Goal: Communication & Community: Share content

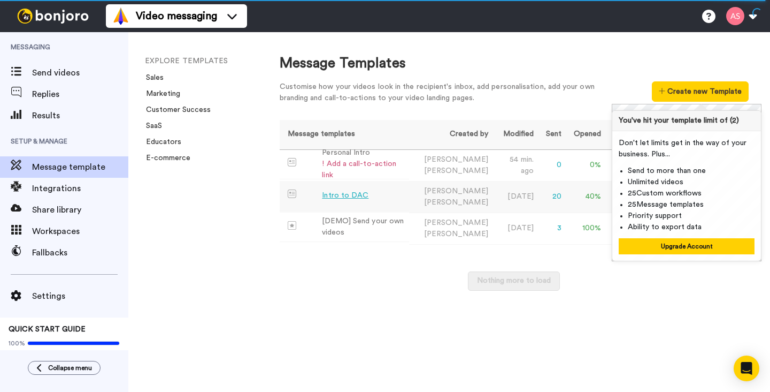
click at [339, 193] on div "Intro to DAC" at bounding box center [345, 195] width 47 height 11
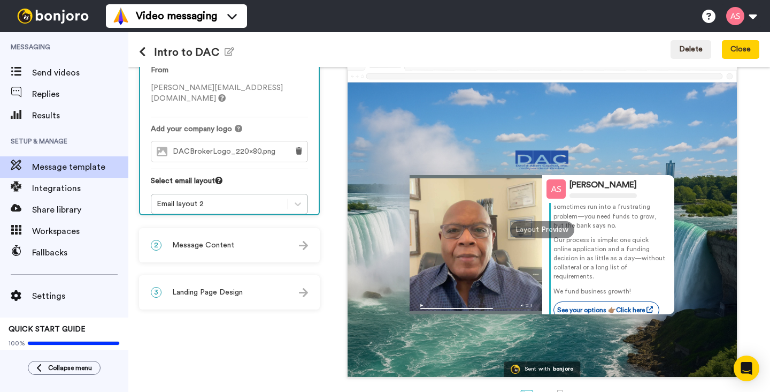
scroll to position [56, 0]
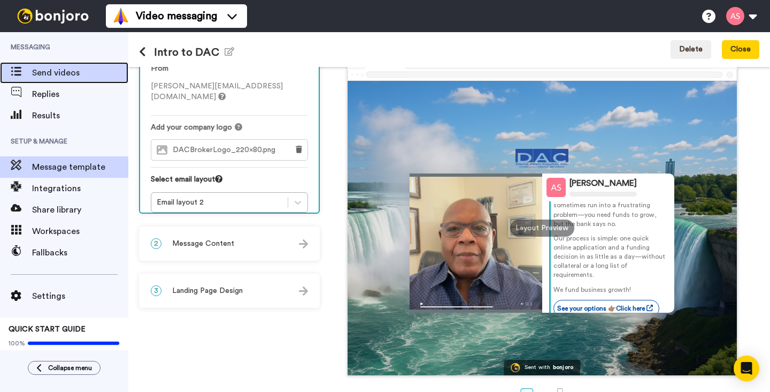
click at [26, 72] on span at bounding box center [16, 72] width 32 height 11
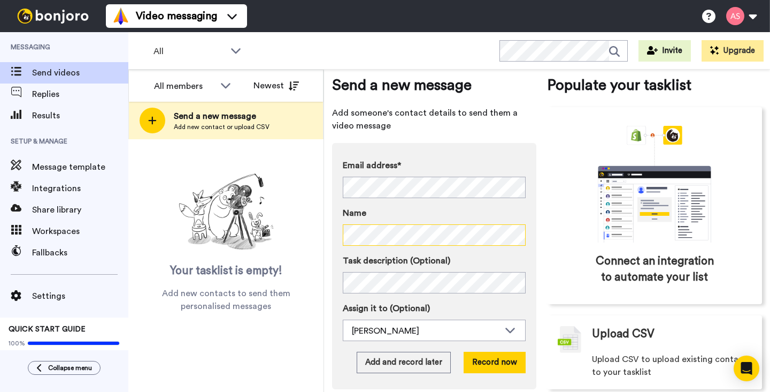
scroll to position [36, 0]
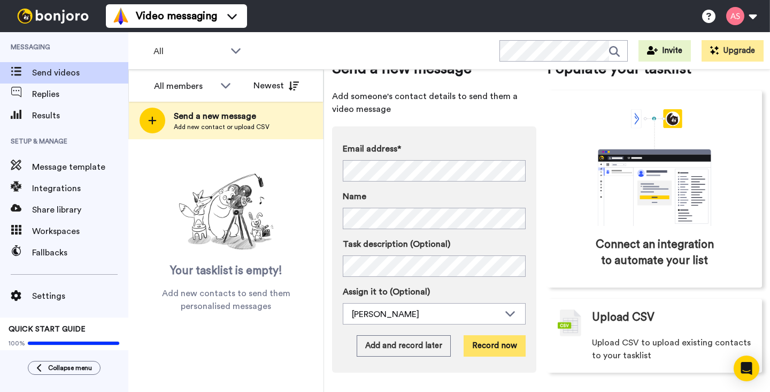
click at [497, 347] on button "Record now" at bounding box center [495, 345] width 62 height 21
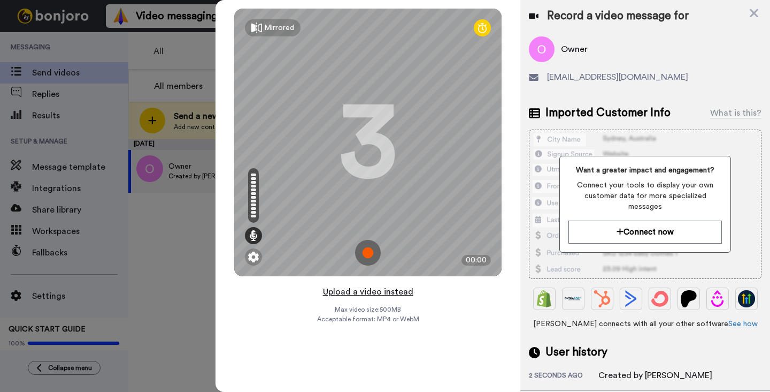
click at [388, 294] on button "Upload a video instead" at bounding box center [368, 292] width 97 height 14
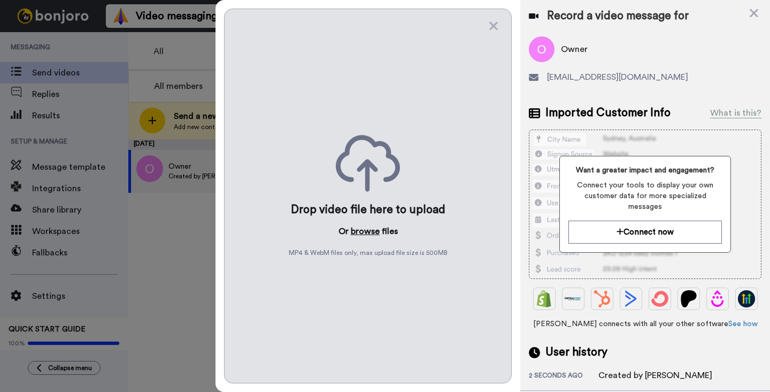
click at [369, 232] on button "browse" at bounding box center [365, 231] width 29 height 13
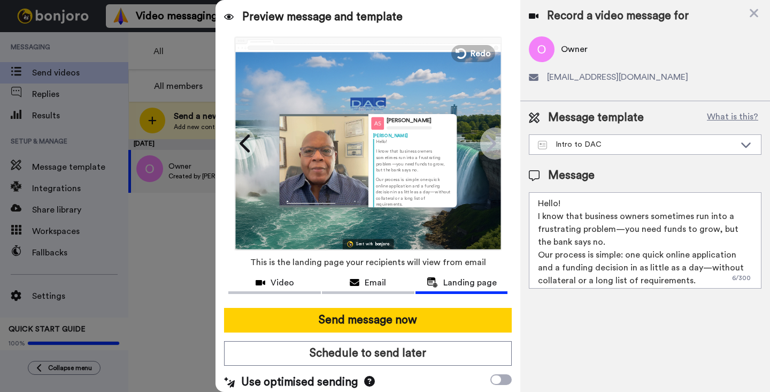
scroll to position [6, 0]
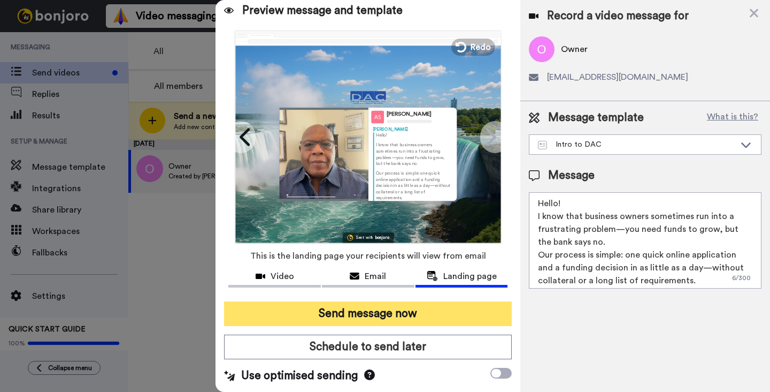
click at [377, 313] on button "Send message now" at bounding box center [368, 313] width 288 height 25
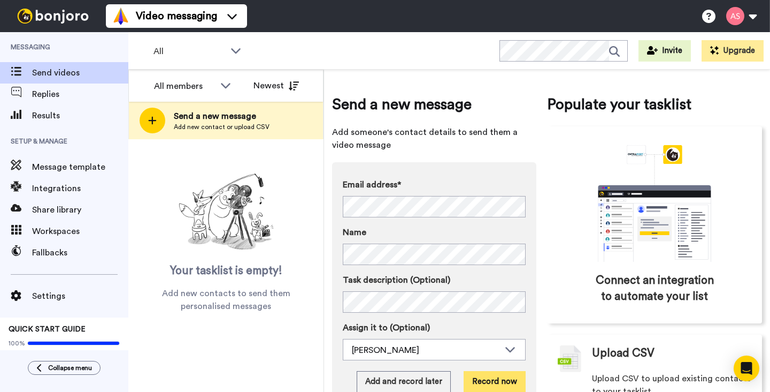
click at [489, 379] on button "Record now" at bounding box center [495, 381] width 62 height 21
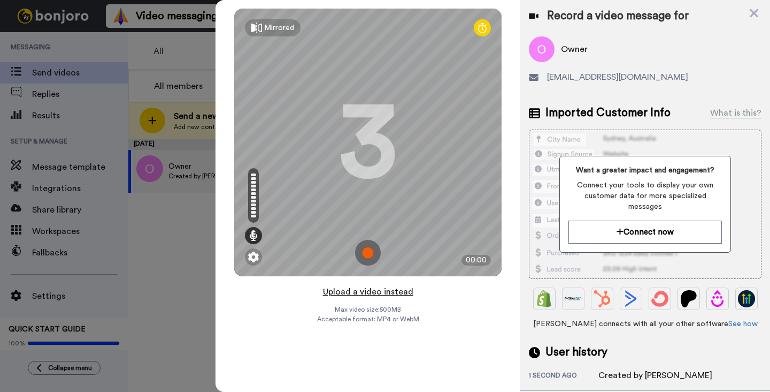
click at [361, 291] on button "Upload a video instead" at bounding box center [368, 292] width 97 height 14
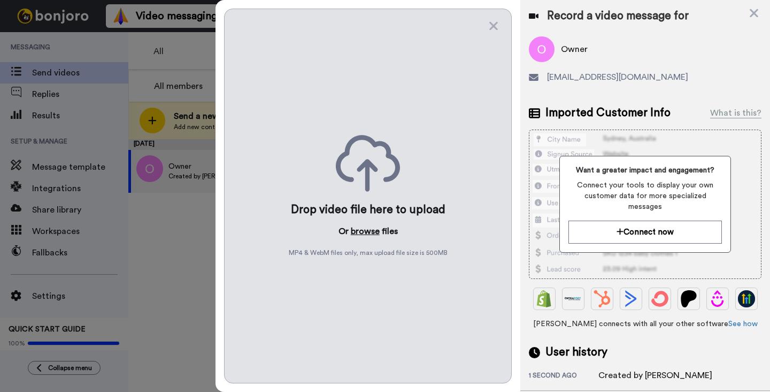
click at [364, 232] on button "browse" at bounding box center [365, 231] width 29 height 13
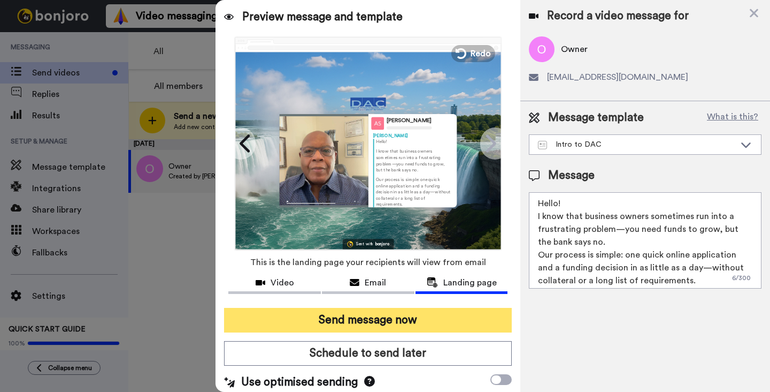
click at [374, 320] on button "Send message now" at bounding box center [368, 320] width 288 height 25
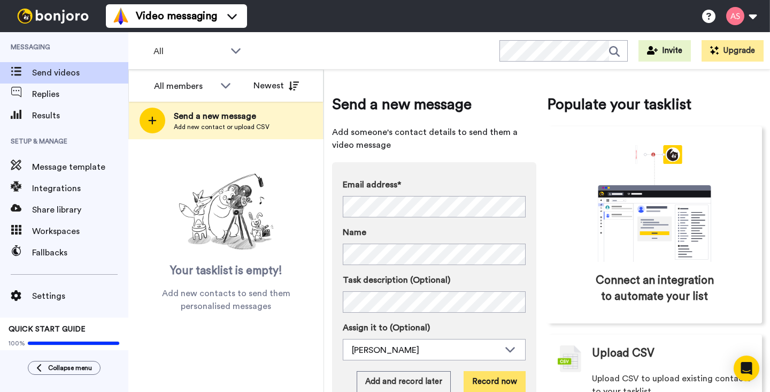
click at [489, 378] on button "Record now" at bounding box center [495, 381] width 62 height 21
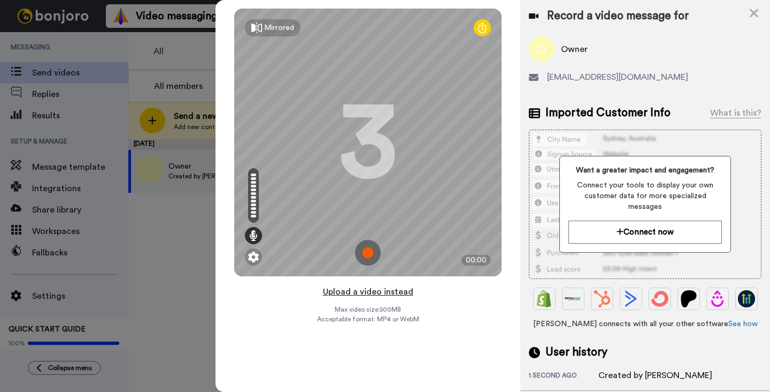
click at [357, 293] on button "Upload a video instead" at bounding box center [368, 292] width 97 height 14
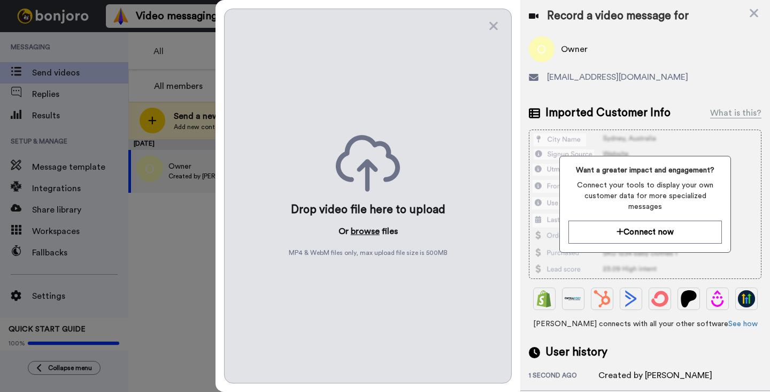
click at [366, 227] on button "browse" at bounding box center [365, 231] width 29 height 13
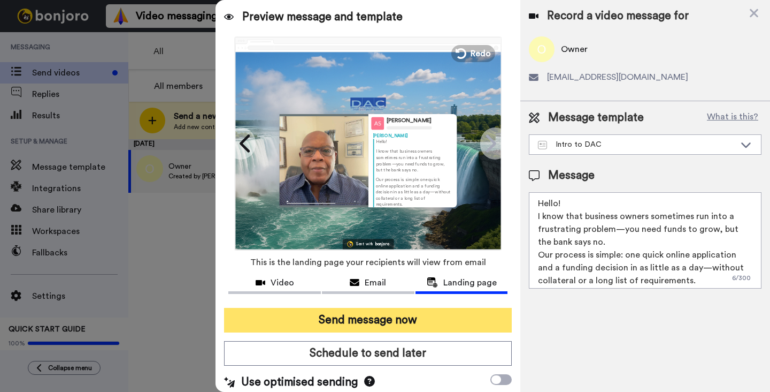
click at [388, 318] on button "Send message now" at bounding box center [368, 320] width 288 height 25
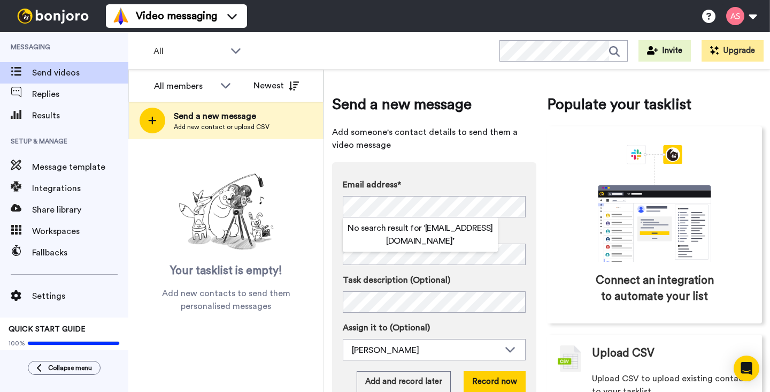
click at [513, 226] on label "Name" at bounding box center [434, 232] width 183 height 13
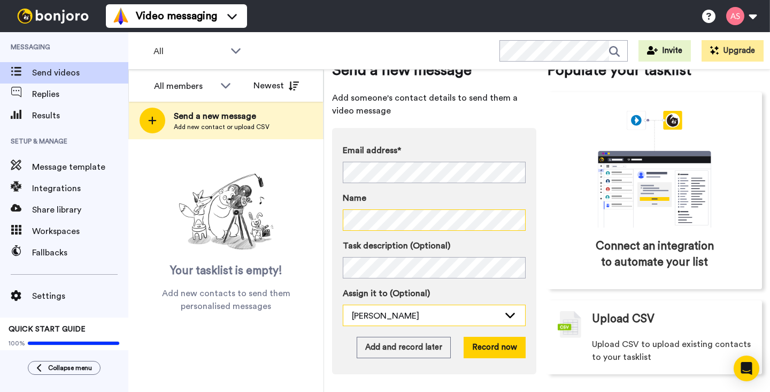
scroll to position [36, 0]
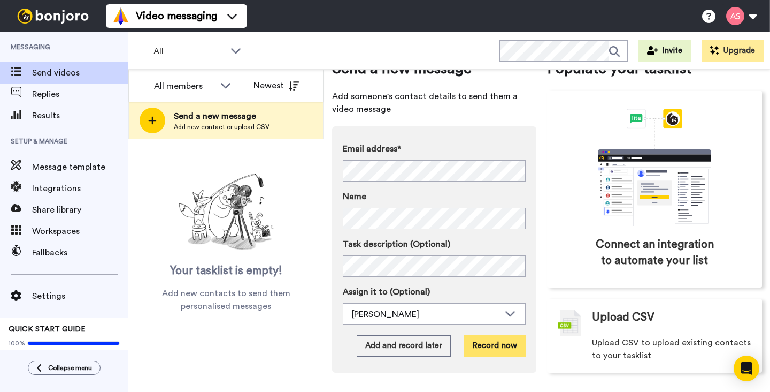
click at [486, 343] on button "Record now" at bounding box center [495, 345] width 62 height 21
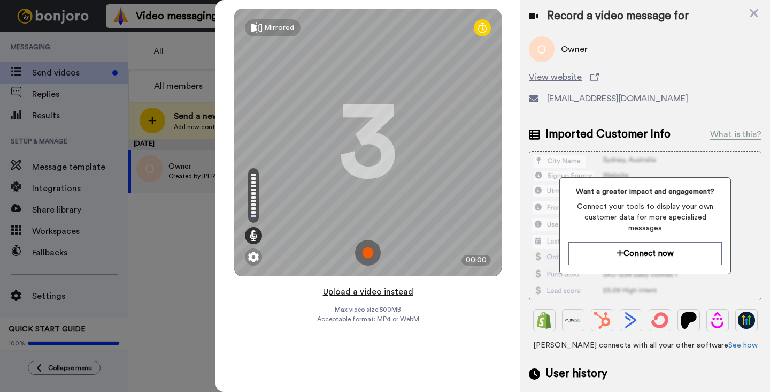
click at [351, 292] on button "Upload a video instead" at bounding box center [368, 292] width 97 height 14
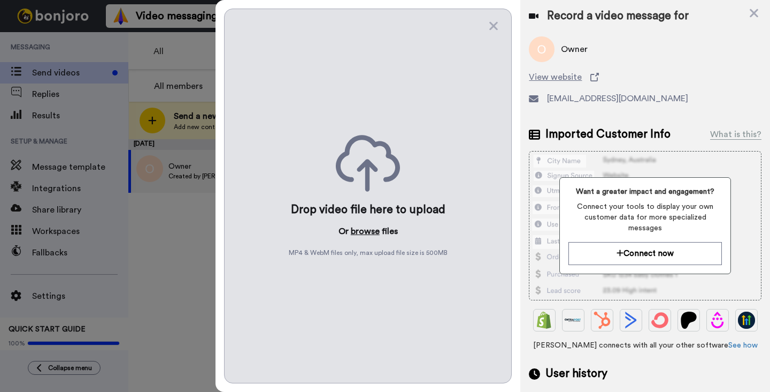
click at [363, 231] on button "browse" at bounding box center [365, 231] width 29 height 13
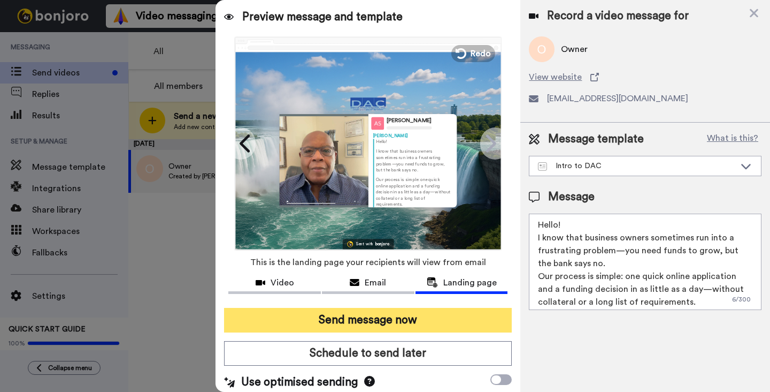
click at [377, 320] on button "Send message now" at bounding box center [368, 320] width 288 height 25
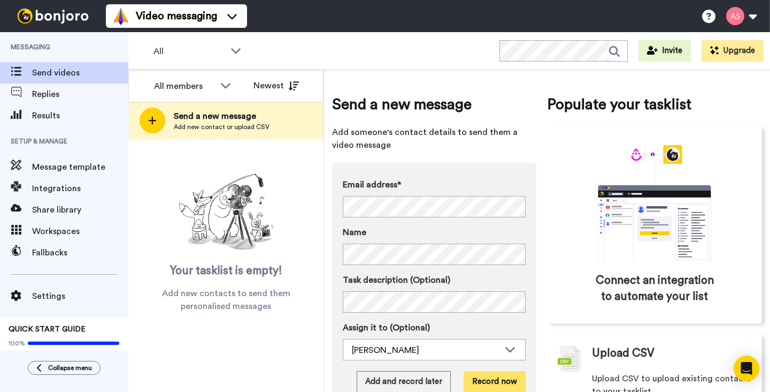
click at [486, 384] on button "Record now" at bounding box center [495, 381] width 62 height 21
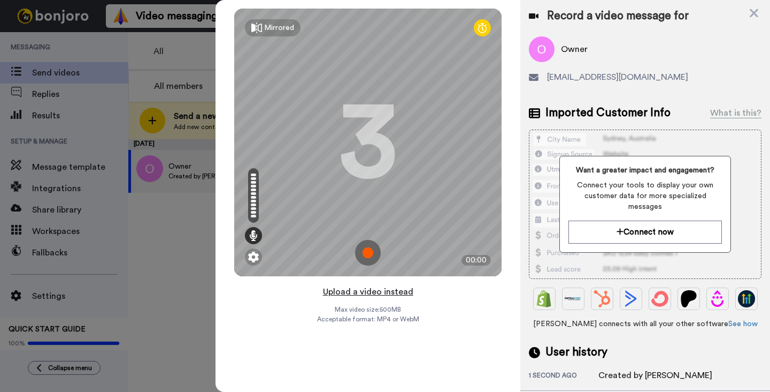
click at [359, 293] on button "Upload a video instead" at bounding box center [368, 292] width 97 height 14
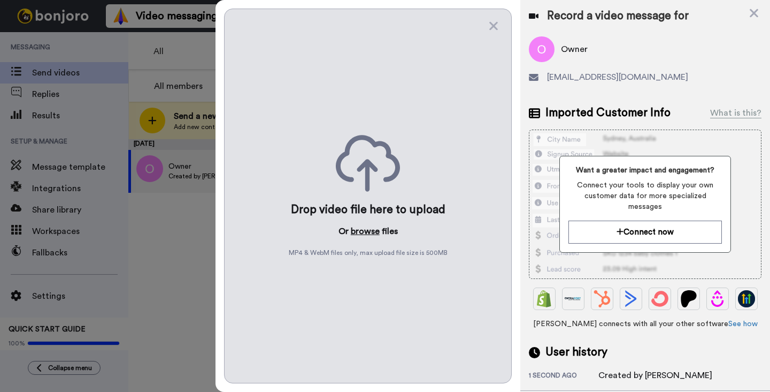
click at [368, 230] on button "browse" at bounding box center [365, 231] width 29 height 13
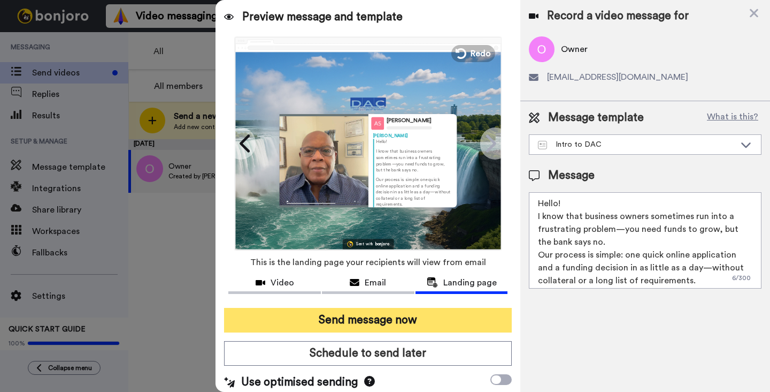
click at [392, 322] on button "Send message now" at bounding box center [368, 320] width 288 height 25
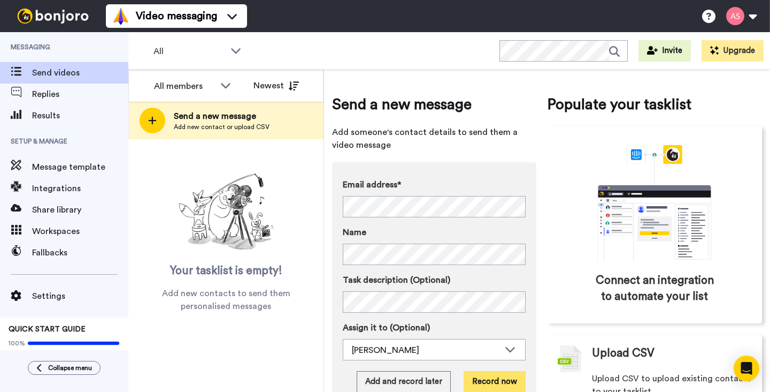
click at [488, 383] on button "Record now" at bounding box center [495, 381] width 62 height 21
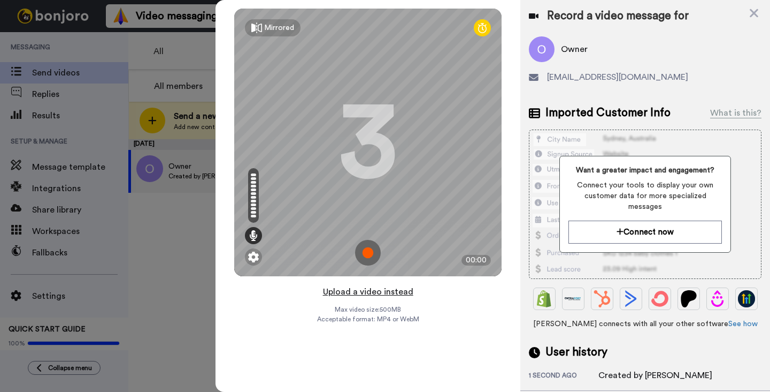
click at [365, 292] on button "Upload a video instead" at bounding box center [368, 292] width 97 height 14
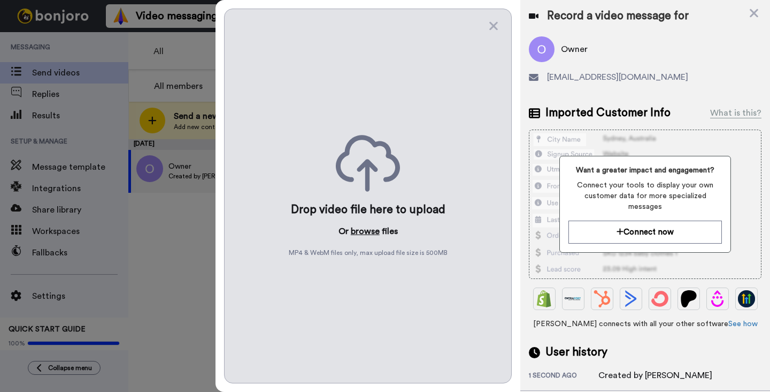
click at [366, 231] on button "browse" at bounding box center [365, 231] width 29 height 13
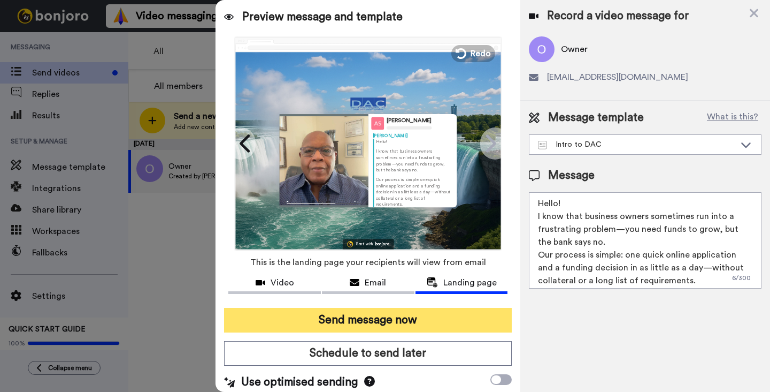
click at [385, 324] on button "Send message now" at bounding box center [368, 320] width 288 height 25
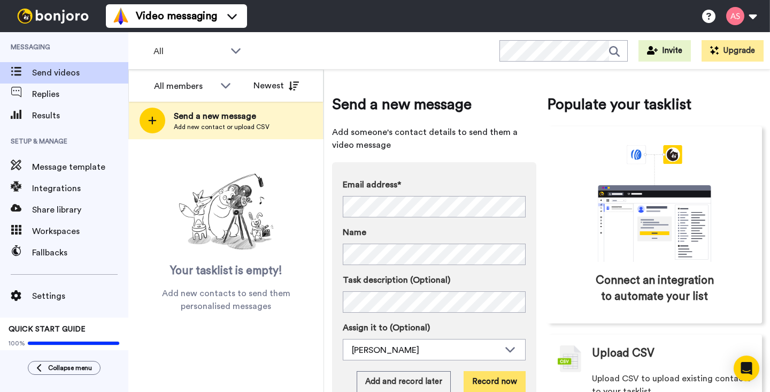
click at [486, 379] on button "Record now" at bounding box center [495, 381] width 62 height 21
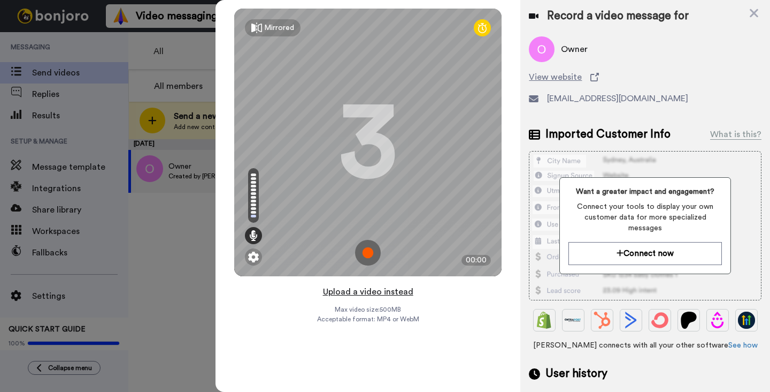
click at [351, 292] on button "Upload a video instead" at bounding box center [368, 292] width 97 height 14
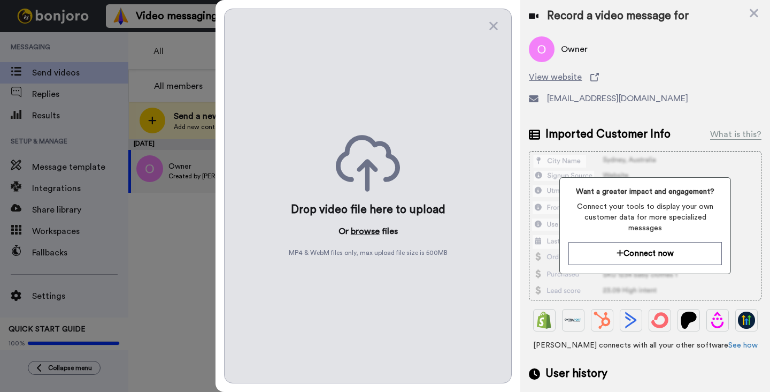
click at [362, 232] on button "browse" at bounding box center [365, 231] width 29 height 13
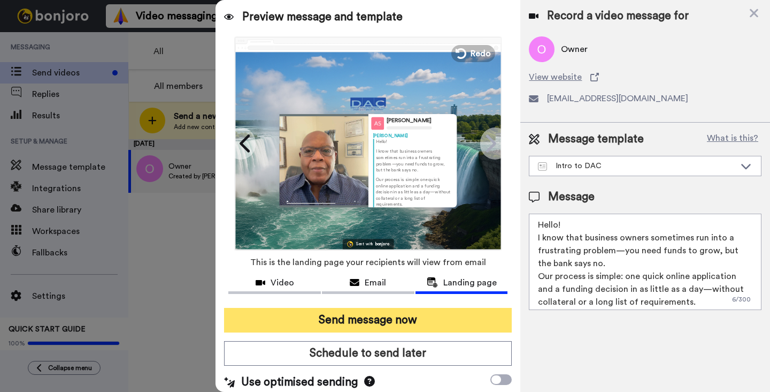
click at [389, 323] on button "Send message now" at bounding box center [368, 320] width 288 height 25
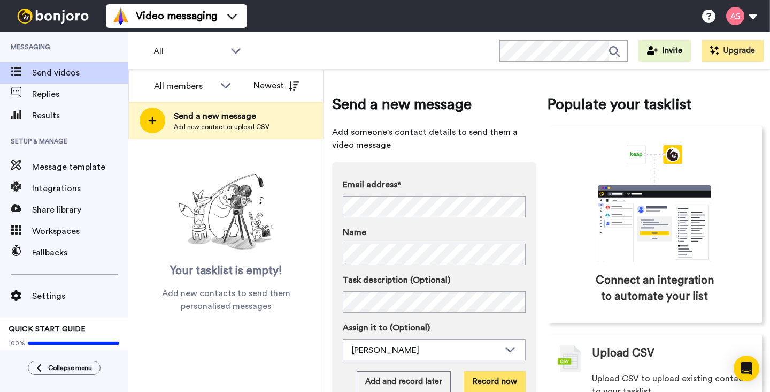
click at [491, 383] on button "Record now" at bounding box center [495, 381] width 62 height 21
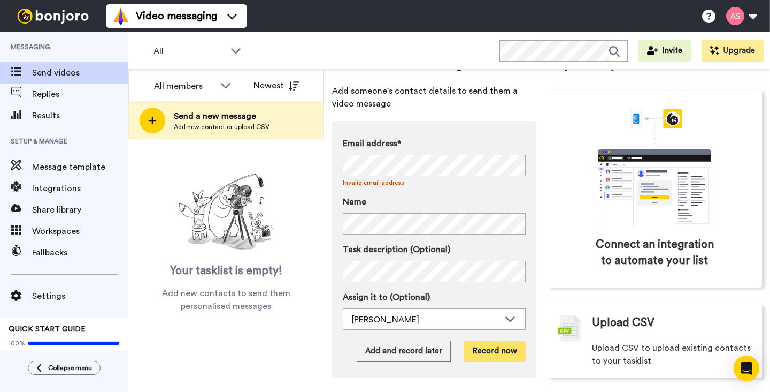
scroll to position [47, 0]
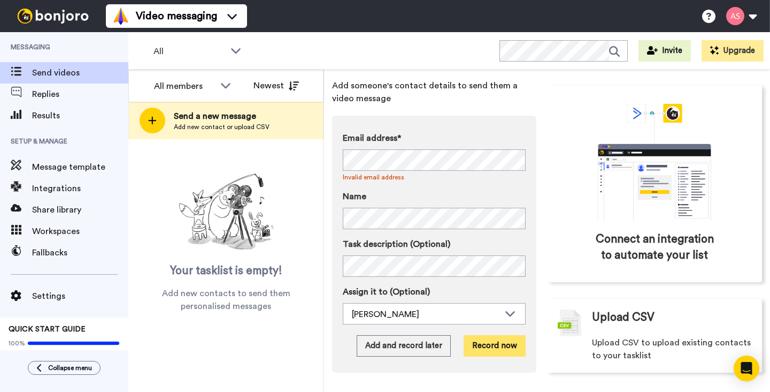
click at [485, 345] on button "Record now" at bounding box center [495, 345] width 62 height 21
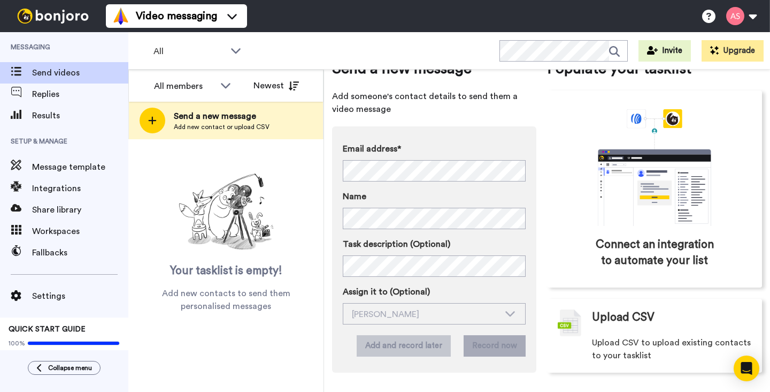
scroll to position [36, 0]
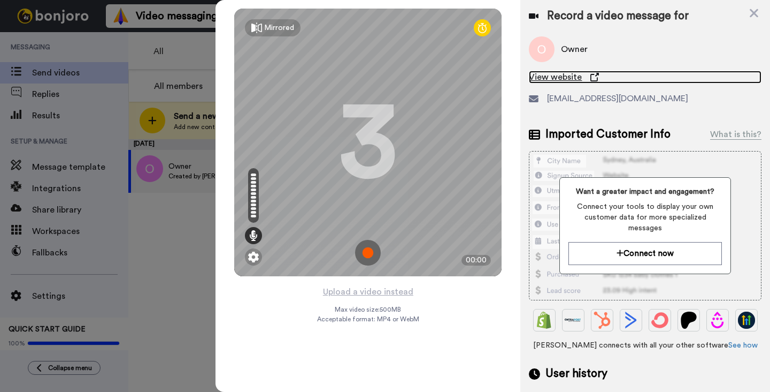
click at [555, 78] on span "View website" at bounding box center [555, 77] width 53 height 13
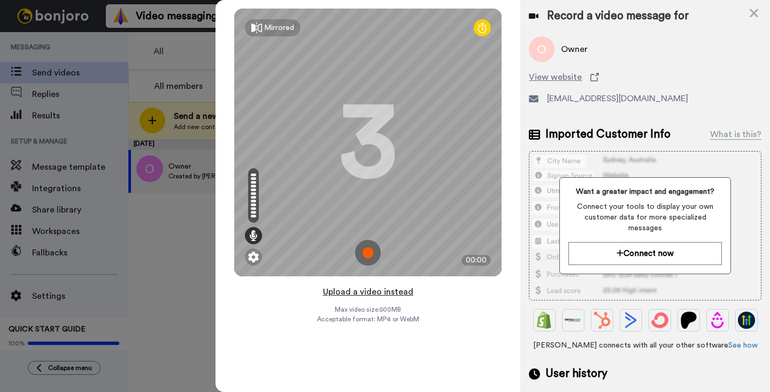
click at [377, 290] on button "Upload a video instead" at bounding box center [368, 292] width 97 height 14
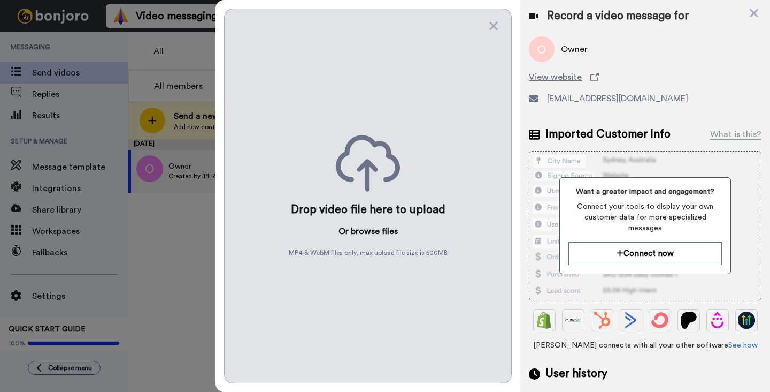
click at [366, 225] on button "browse" at bounding box center [365, 231] width 29 height 13
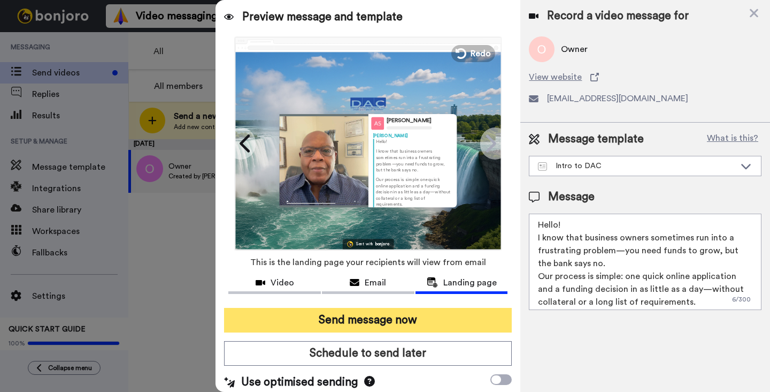
click at [430, 322] on button "Send message now" at bounding box center [368, 320] width 288 height 25
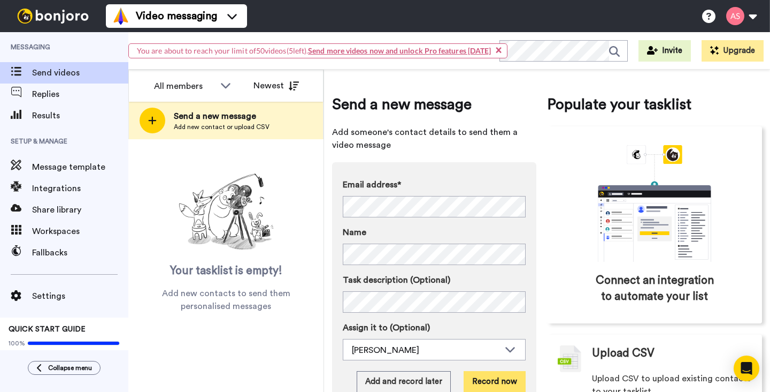
click at [502, 380] on button "Record now" at bounding box center [495, 381] width 62 height 21
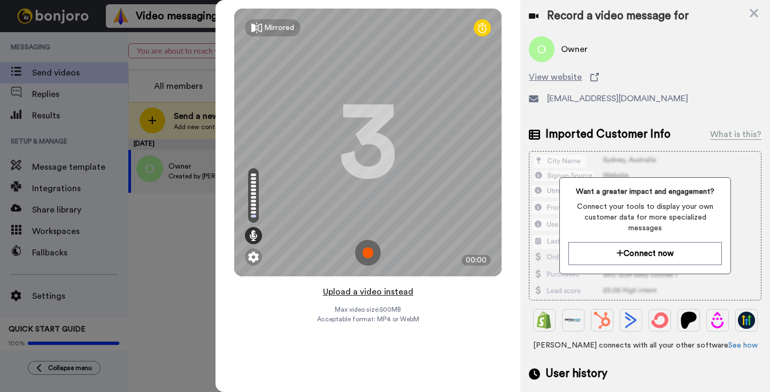
click at [353, 291] on button "Upload a video instead" at bounding box center [368, 292] width 97 height 14
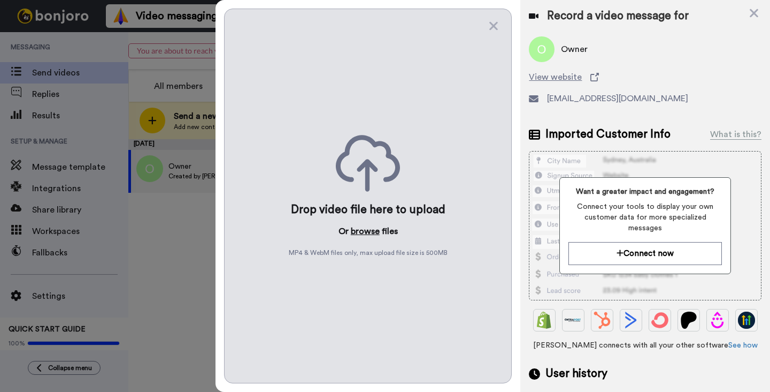
click at [364, 230] on button "browse" at bounding box center [365, 231] width 29 height 13
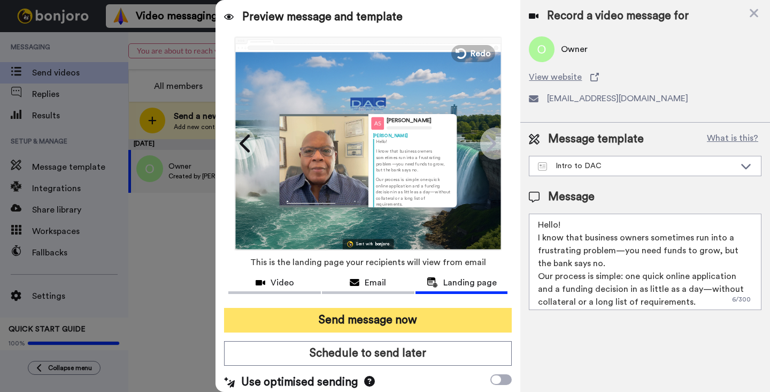
click at [376, 317] on button "Send message now" at bounding box center [368, 320] width 288 height 25
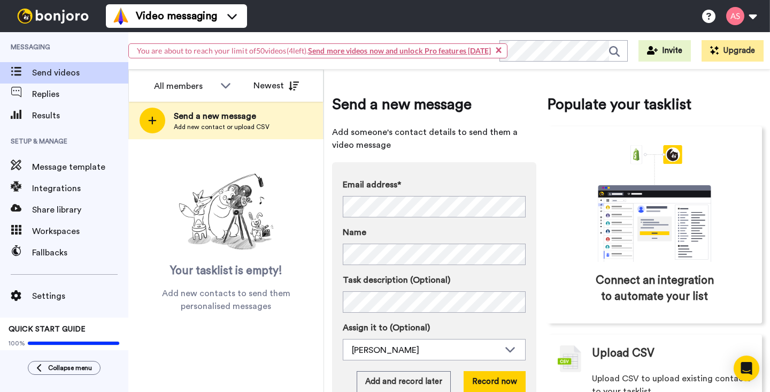
click at [507, 175] on div "Email address* No search result for ‘ [EMAIL_ADDRESS][DOMAIN_NAME] ’ Name Task …" at bounding box center [434, 285] width 204 height 246
click at [502, 383] on button "Record now" at bounding box center [495, 381] width 62 height 21
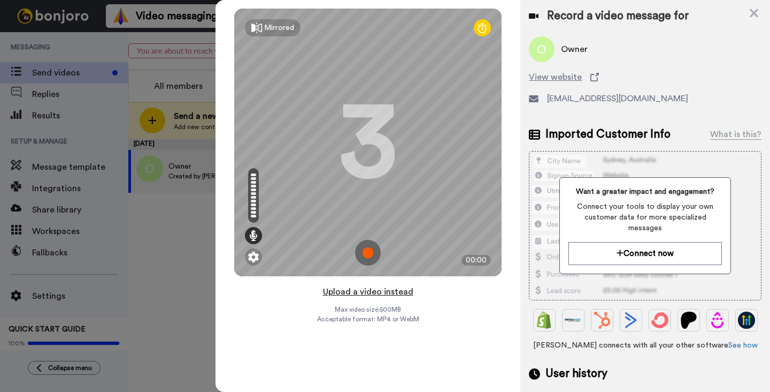
click at [360, 293] on button "Upload a video instead" at bounding box center [368, 292] width 97 height 14
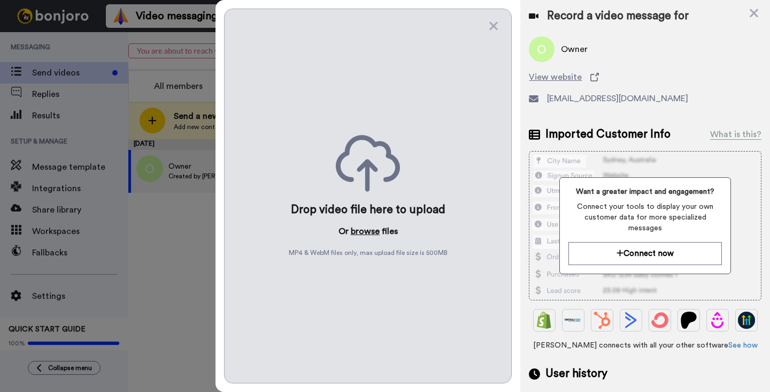
click at [366, 231] on button "browse" at bounding box center [365, 231] width 29 height 13
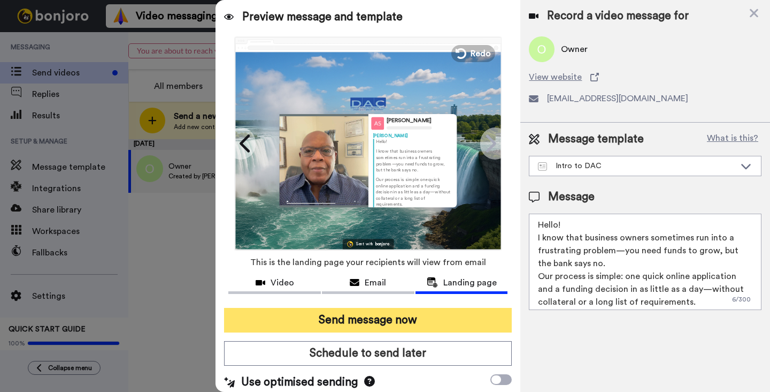
click at [395, 324] on button "Send message now" at bounding box center [368, 320] width 288 height 25
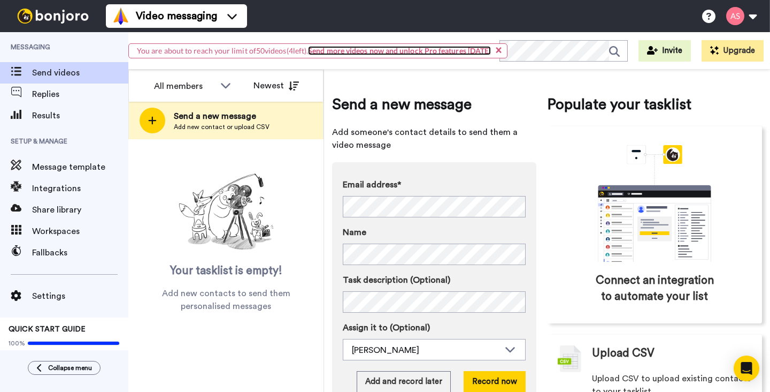
click at [350, 51] on link "Send more videos now and unlock Pro features [DATE]" at bounding box center [399, 50] width 183 height 9
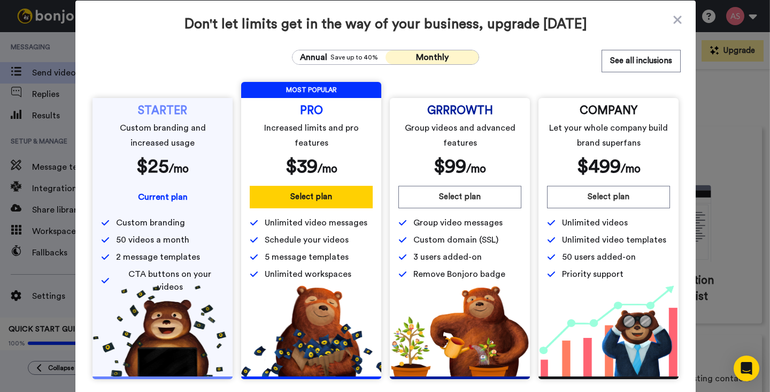
scroll to position [2, 0]
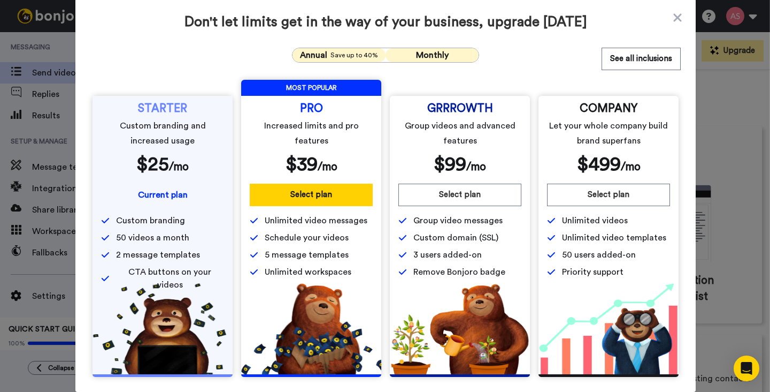
click at [324, 55] on span "Annual" at bounding box center [313, 55] width 27 height 13
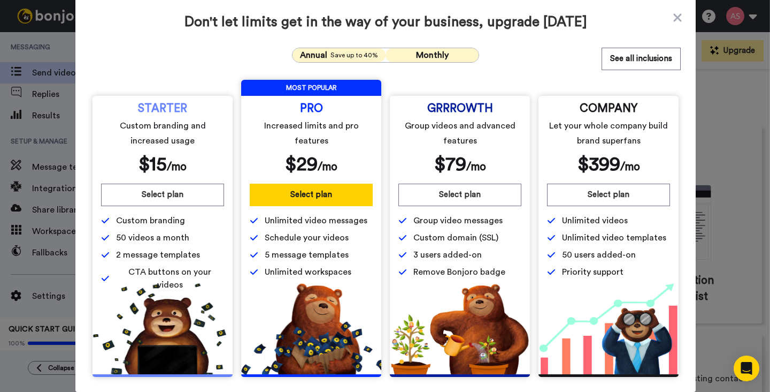
click at [437, 56] on span "Monthly" at bounding box center [432, 55] width 33 height 9
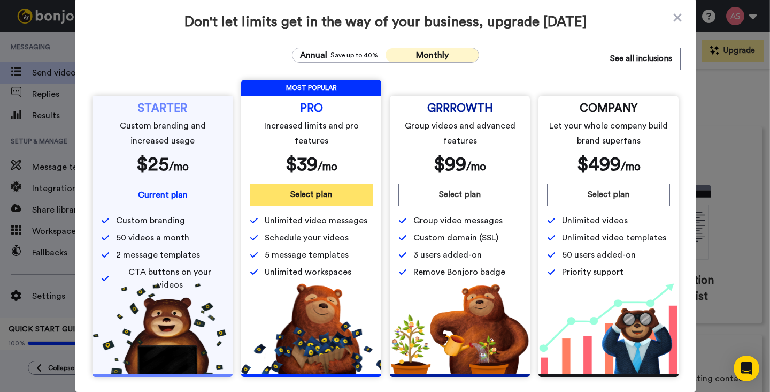
click at [310, 194] on button "Select plan" at bounding box center [311, 194] width 123 height 22
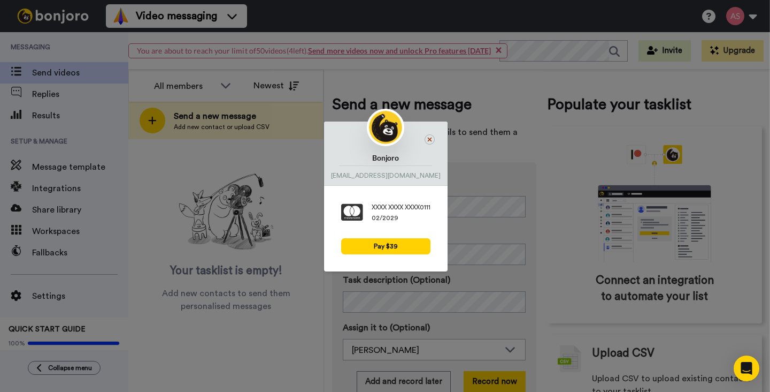
click at [431, 139] on icon at bounding box center [429, 139] width 4 height 4
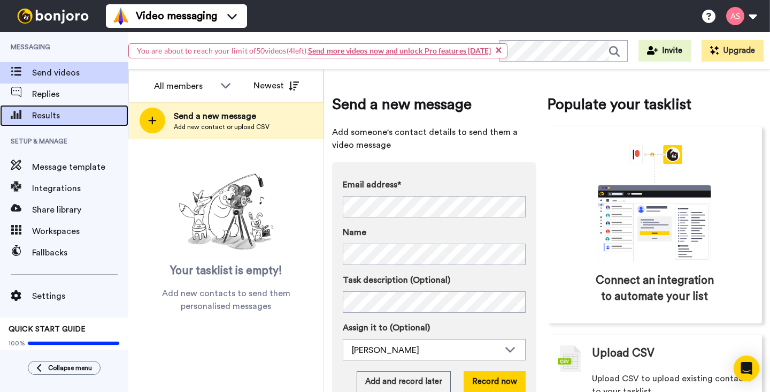
click at [51, 113] on span "Results" at bounding box center [80, 115] width 96 height 13
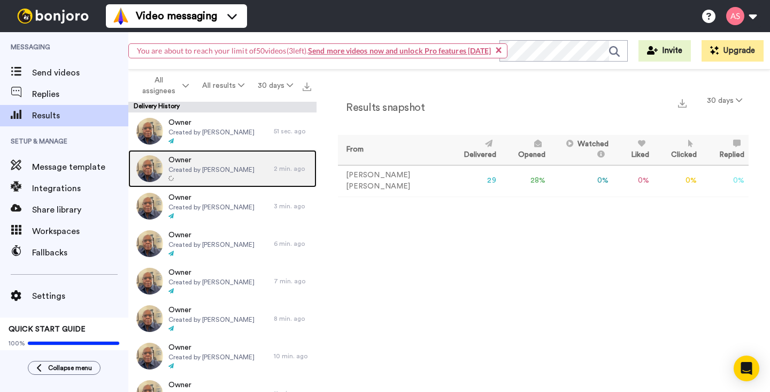
click at [175, 177] on div at bounding box center [212, 178] width 86 height 7
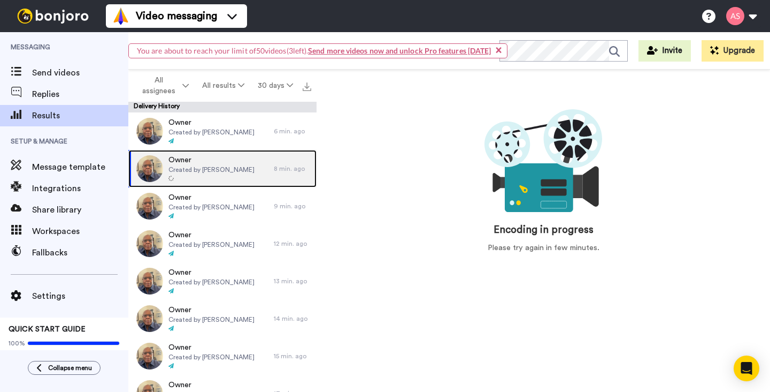
click at [185, 172] on span "Created by Alvin Slaughter" at bounding box center [212, 169] width 86 height 9
click at [189, 170] on span "Created by Alvin Slaughter" at bounding box center [212, 169] width 86 height 9
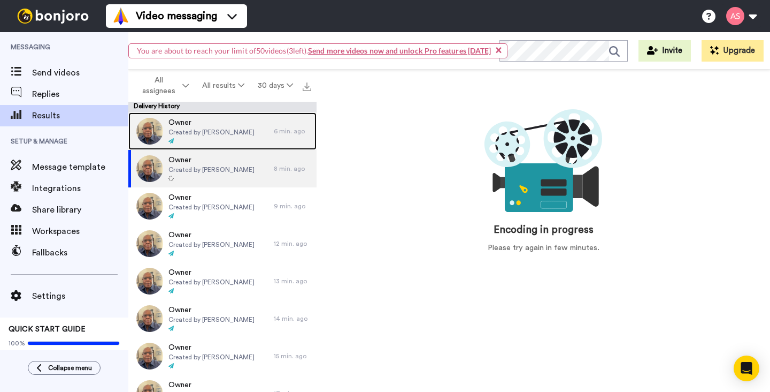
click at [197, 136] on div "Owner Created by Alvin Slaughter" at bounding box center [212, 131] width 86 height 28
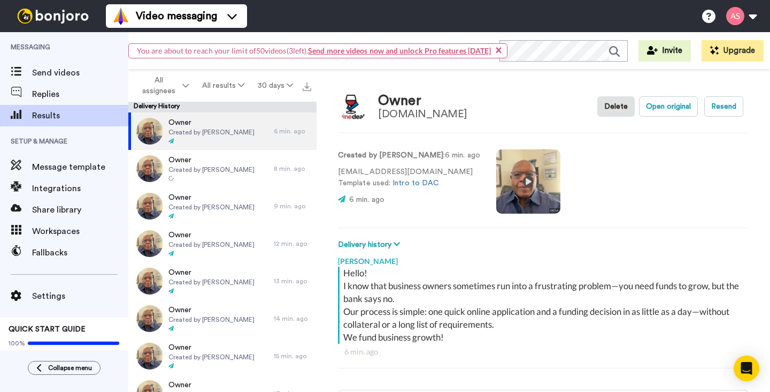
scroll to position [5, 0]
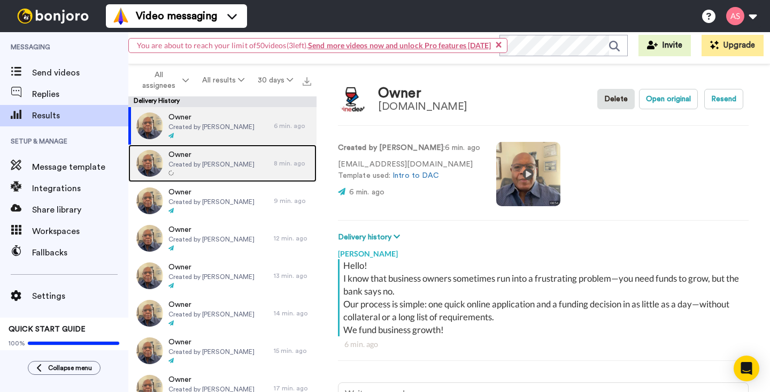
click at [203, 160] on span "Created by Alvin Slaughter" at bounding box center [212, 164] width 86 height 9
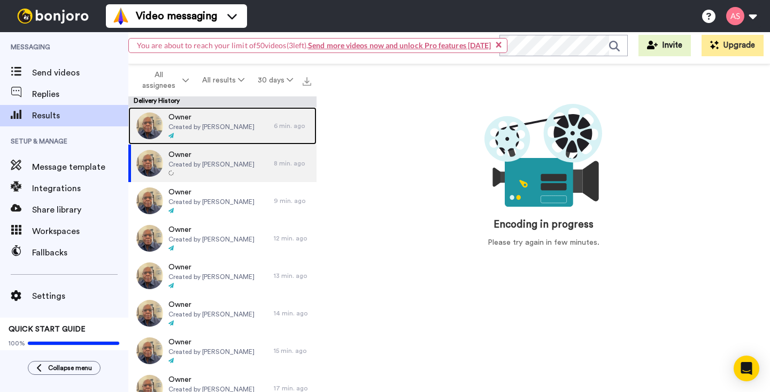
click at [271, 128] on div "Owner Created by Alvin Slaughter" at bounding box center [201, 125] width 146 height 37
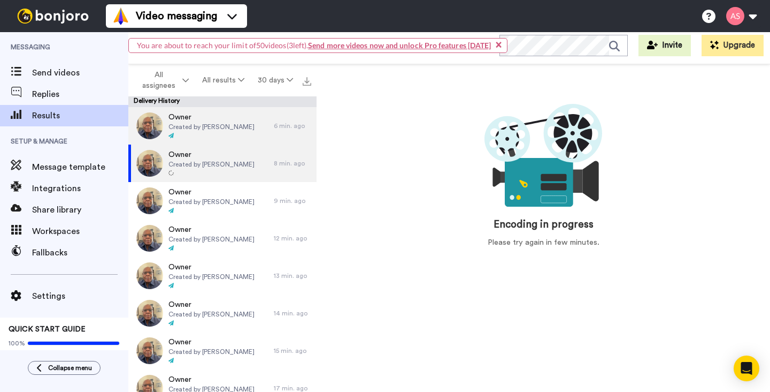
type textarea "x"
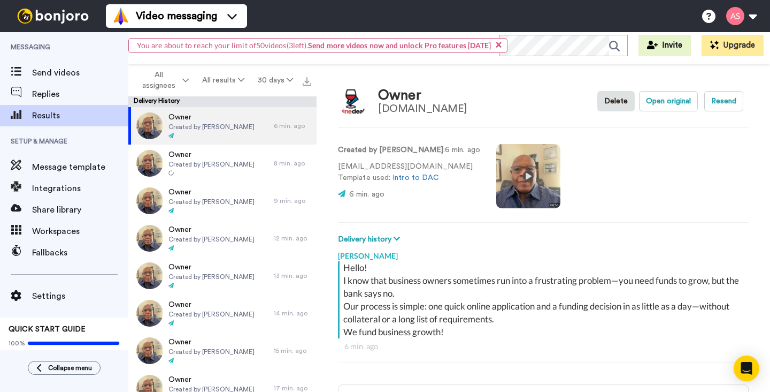
scroll to position [2, 0]
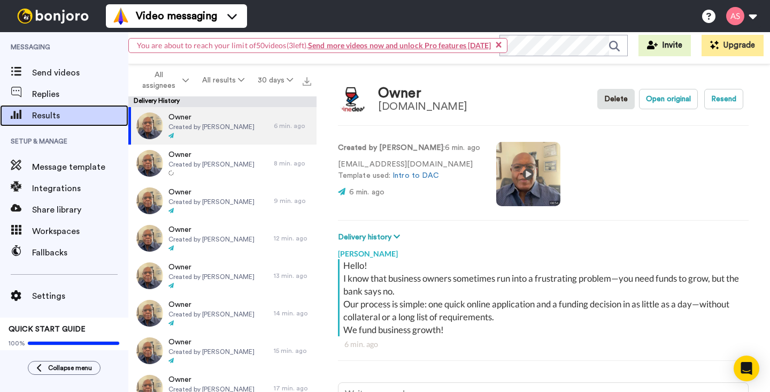
click at [52, 116] on span "Results" at bounding box center [80, 115] width 96 height 13
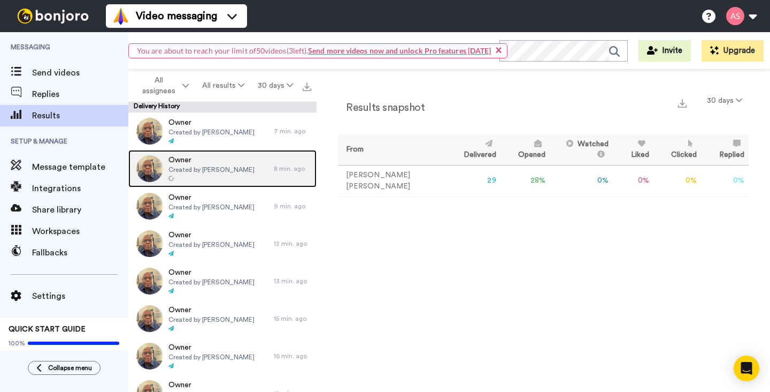
click at [187, 175] on div at bounding box center [212, 178] width 86 height 7
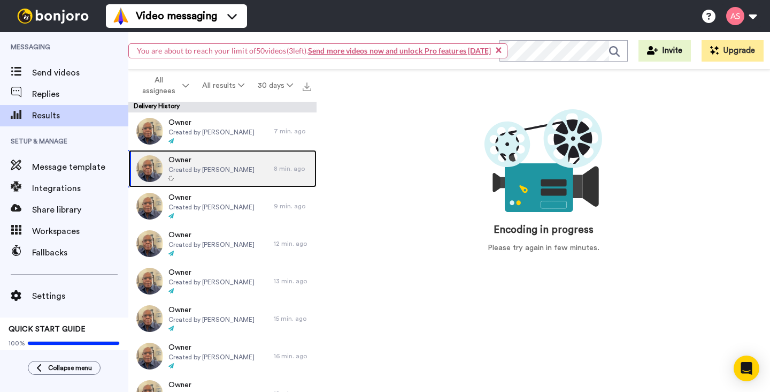
click at [215, 173] on span "Created by [PERSON_NAME]" at bounding box center [212, 169] width 86 height 9
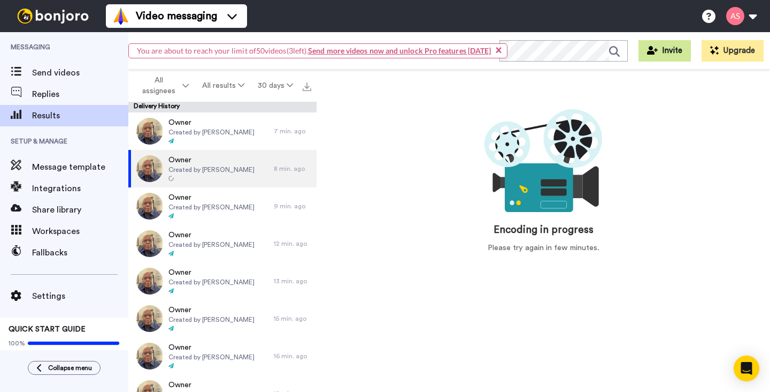
click at [660, 53] on button "Invite" at bounding box center [665, 50] width 52 height 21
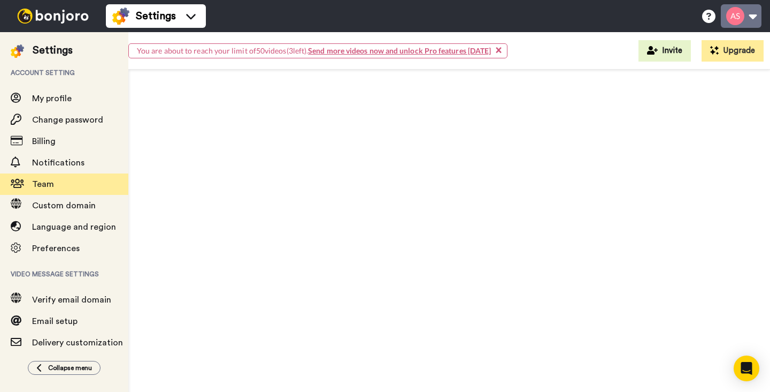
click at [746, 17] on button at bounding box center [741, 16] width 41 height 24
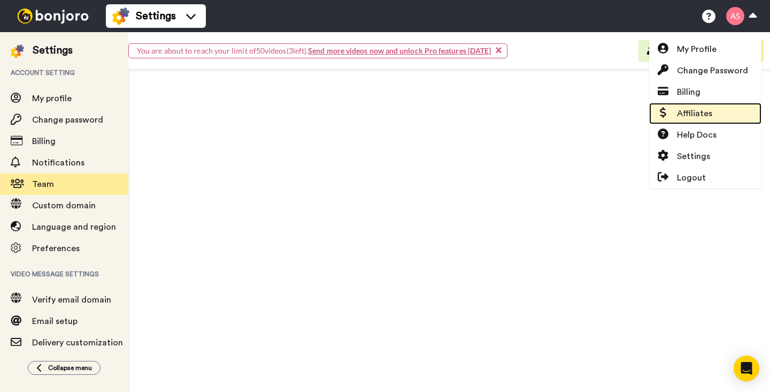
click at [713, 109] on link "Affiliates" at bounding box center [705, 113] width 112 height 21
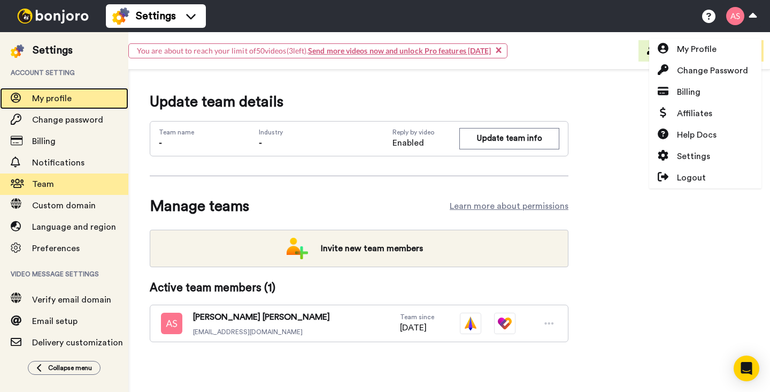
click at [64, 101] on span "My profile" at bounding box center [52, 98] width 40 height 9
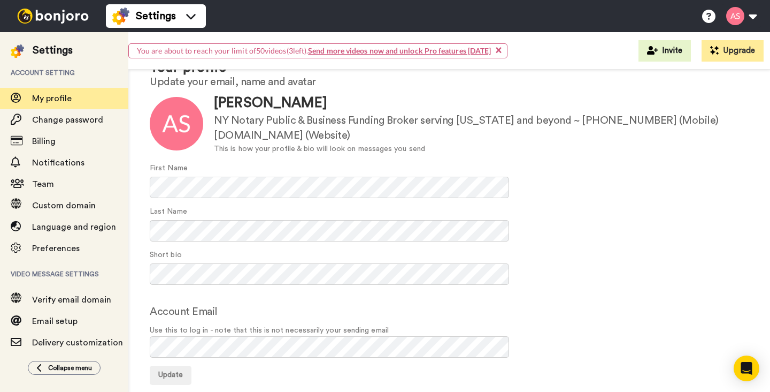
scroll to position [58, 0]
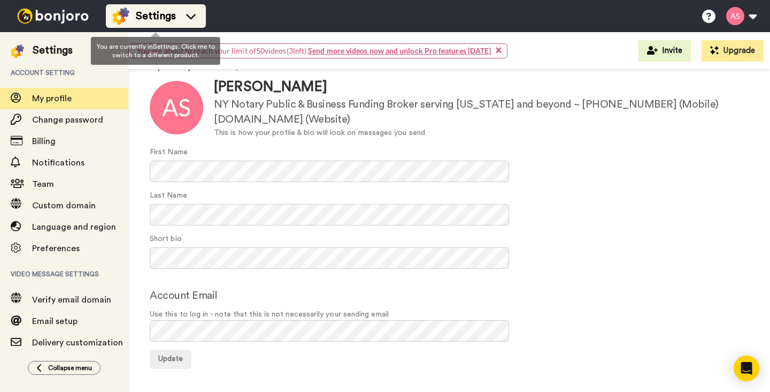
click at [190, 15] on icon at bounding box center [190, 16] width 17 height 11
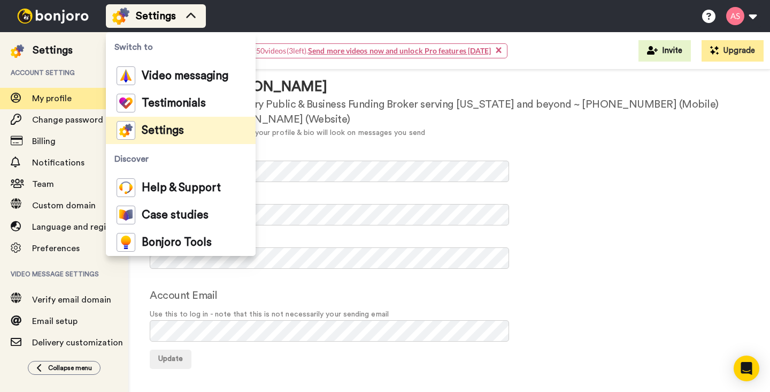
click at [190, 15] on icon at bounding box center [190, 16] width 17 height 11
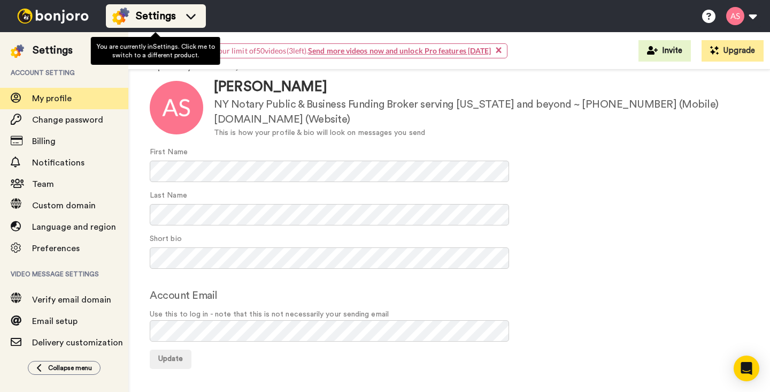
click at [164, 11] on span "Settings" at bounding box center [156, 16] width 40 height 15
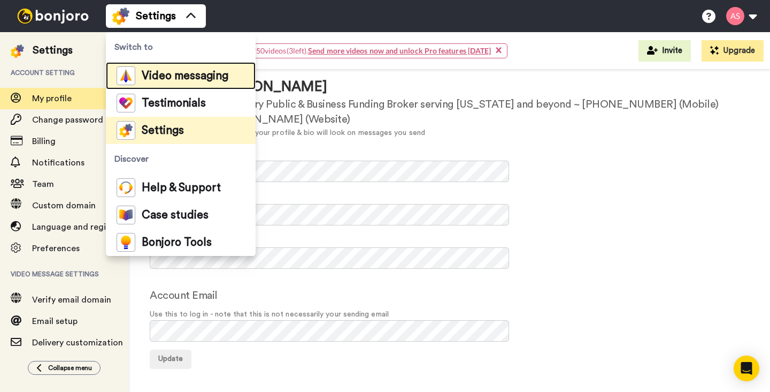
click at [170, 77] on span "Video messaging" at bounding box center [185, 76] width 87 height 11
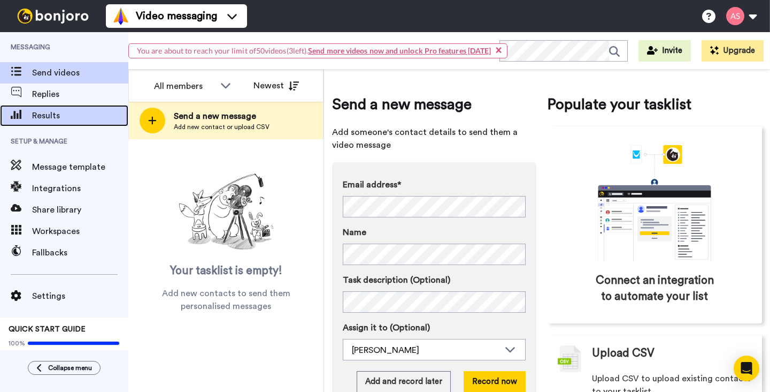
click at [49, 116] on span "Results" at bounding box center [80, 115] width 96 height 13
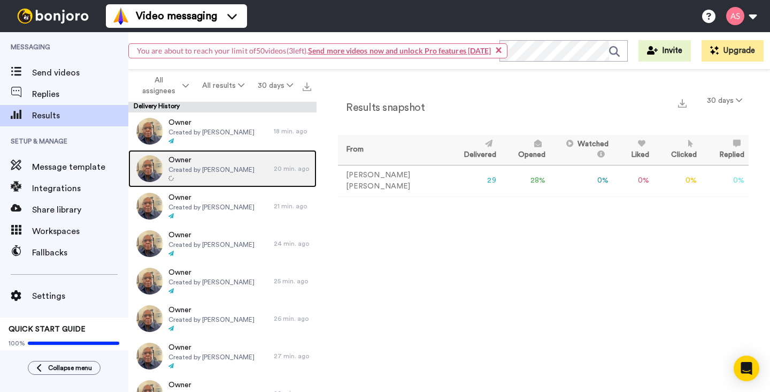
click at [180, 165] on span "Created by [PERSON_NAME]" at bounding box center [212, 169] width 86 height 9
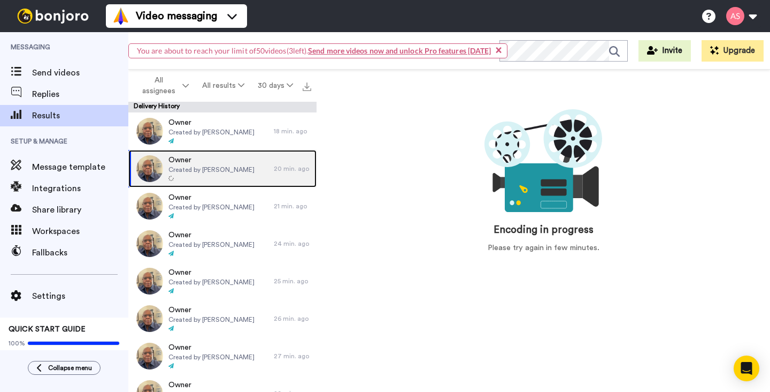
click at [177, 167] on span "Created by Alvin Slaughter" at bounding box center [212, 169] width 86 height 9
